Goal: Navigation & Orientation: Go to known website

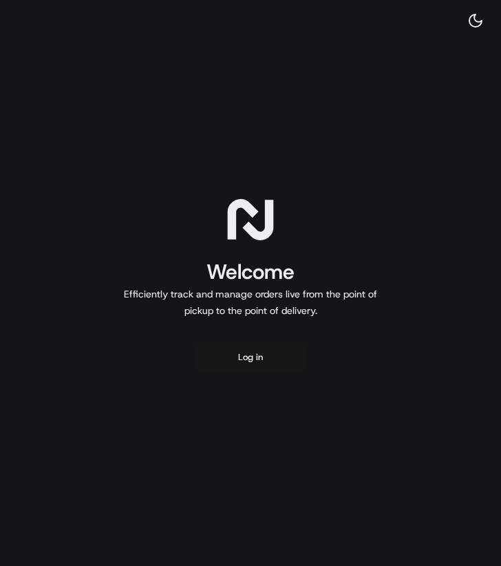
click at [274, 353] on button "Log in" at bounding box center [251, 357] width 110 height 33
